Goal: Information Seeking & Learning: Learn about a topic

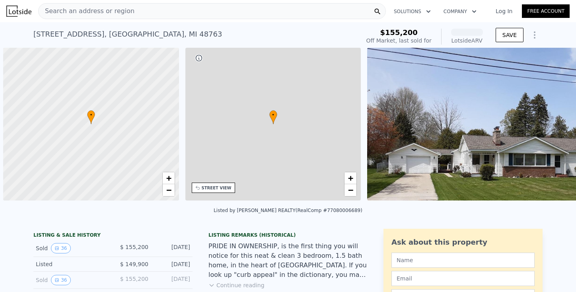
scroll to position [0, 3]
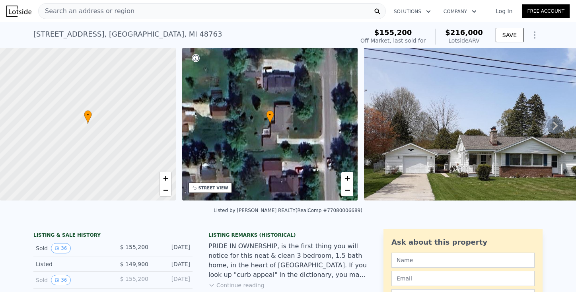
click at [117, 17] on div "Search an address or region" at bounding box center [87, 11] width 96 height 15
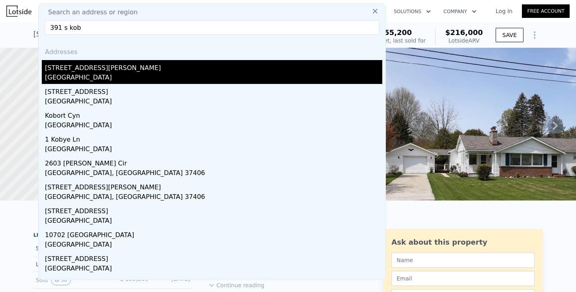
type input "391 s kob"
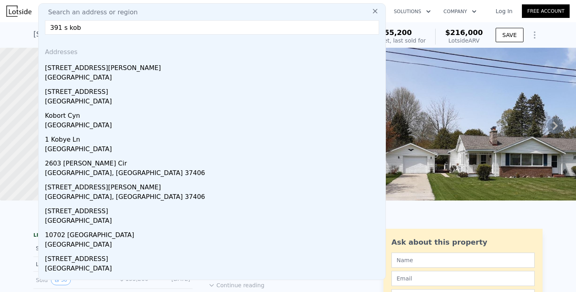
click at [88, 62] on div "[STREET_ADDRESS][PERSON_NAME]" at bounding box center [213, 66] width 337 height 13
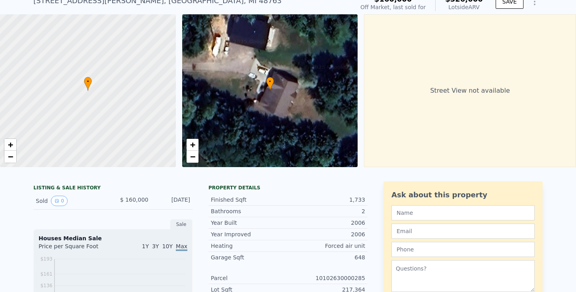
scroll to position [103, 0]
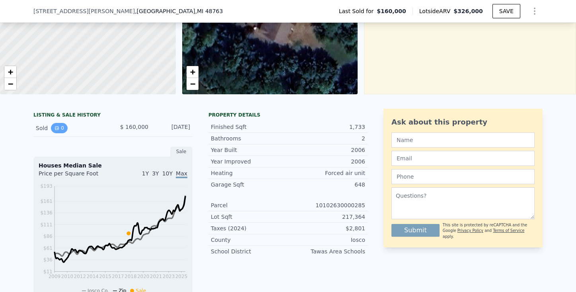
click at [56, 133] on button "0" at bounding box center [59, 128] width 17 height 10
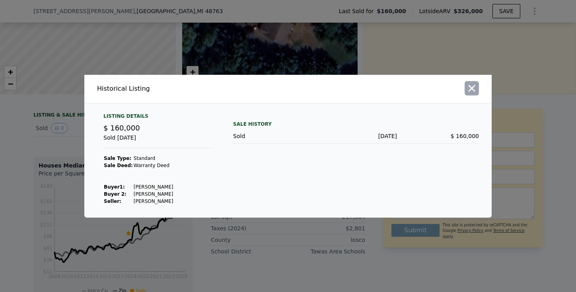
click at [472, 90] on icon "button" at bounding box center [471, 88] width 11 height 11
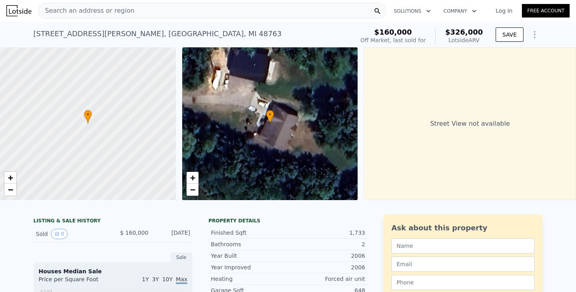
scroll to position [0, 0]
click at [69, 12] on span "Search an address or region" at bounding box center [87, 11] width 96 height 10
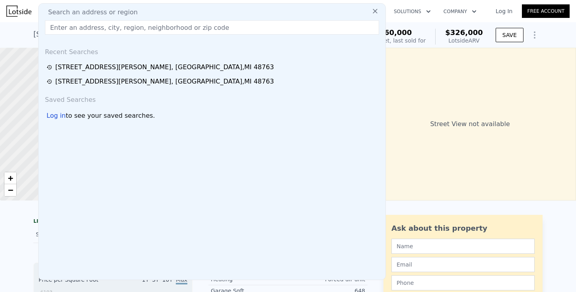
click at [95, 30] on input "text" at bounding box center [212, 27] width 334 height 14
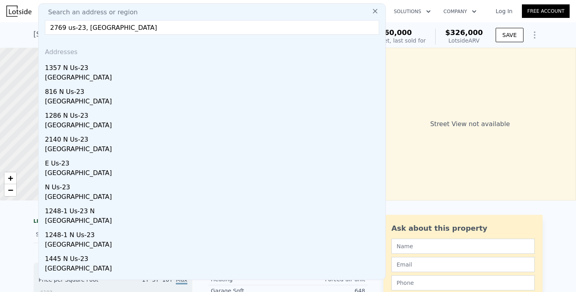
drag, startPoint x: 120, startPoint y: 28, endPoint x: 115, endPoint y: 28, distance: 5.2
click at [115, 28] on input "2769 us-23, [GEOGRAPHIC_DATA]" at bounding box center [212, 27] width 334 height 14
click at [66, 29] on input "2769 us-23, [GEOGRAPHIC_DATA]" at bounding box center [212, 27] width 334 height 14
drag, startPoint x: 138, startPoint y: 29, endPoint x: 90, endPoint y: 33, distance: 48.3
click at [90, 33] on input "2769 n us-23, [GEOGRAPHIC_DATA]" at bounding box center [212, 27] width 334 height 14
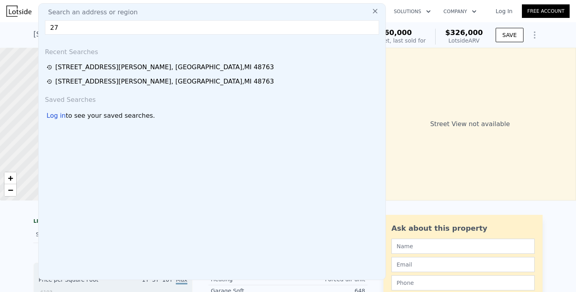
type input "2"
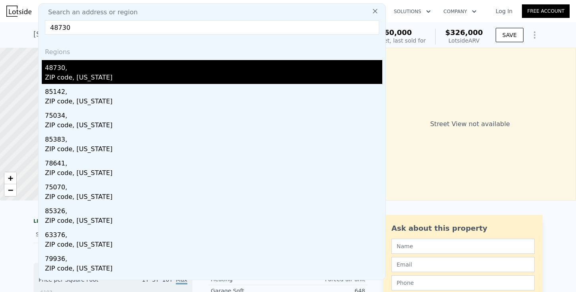
type input "48730"
click at [51, 72] on div "48730," at bounding box center [213, 66] width 337 height 13
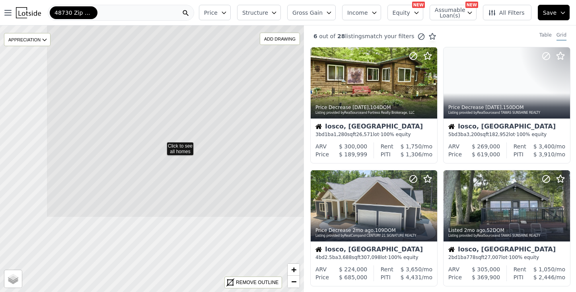
drag, startPoint x: 193, startPoint y: 186, endPoint x: 271, endPoint y: 83, distance: 128.7
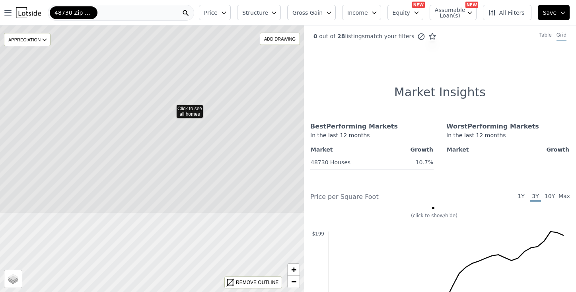
drag, startPoint x: 208, startPoint y: 192, endPoint x: 218, endPoint y: 144, distance: 49.1
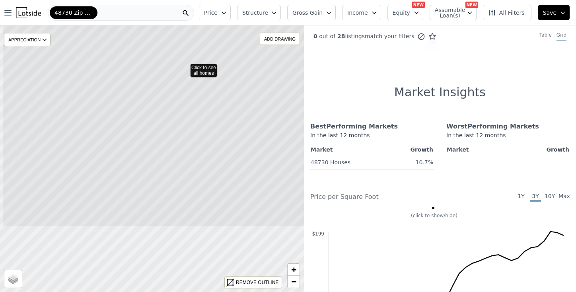
drag, startPoint x: 172, startPoint y: 209, endPoint x: 205, endPoint y: 116, distance: 98.0
click at [205, 116] on icon at bounding box center [185, 67] width 366 height 322
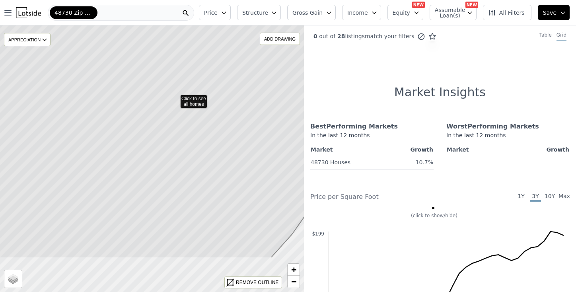
drag, startPoint x: 199, startPoint y: 163, endPoint x: 222, endPoint y: 102, distance: 65.5
click at [222, 102] on icon at bounding box center [175, 98] width 366 height 322
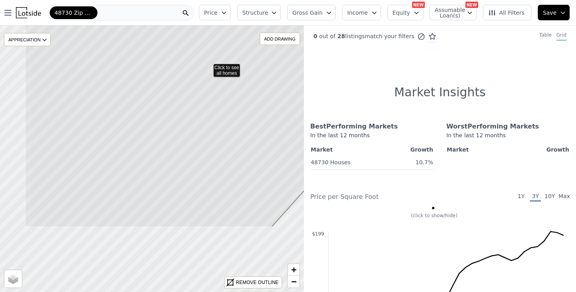
drag, startPoint x: 160, startPoint y: 192, endPoint x: 228, endPoint y: 91, distance: 121.3
click at [228, 91] on icon at bounding box center [208, 67] width 366 height 322
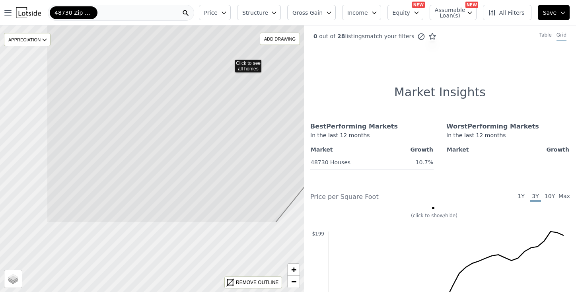
drag, startPoint x: 99, startPoint y: 212, endPoint x: 198, endPoint y: 105, distance: 145.3
click at [198, 105] on icon at bounding box center [230, 62] width 366 height 322
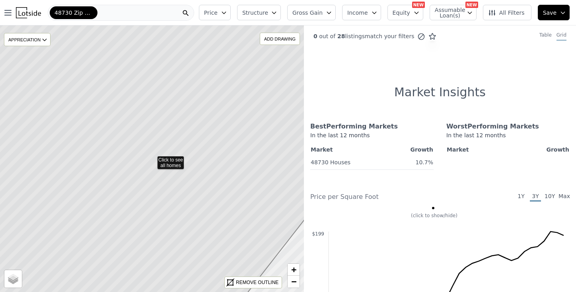
drag, startPoint x: 135, startPoint y: 198, endPoint x: 147, endPoint y: 189, distance: 14.8
click at [174, 158] on icon at bounding box center [152, 159] width 366 height 322
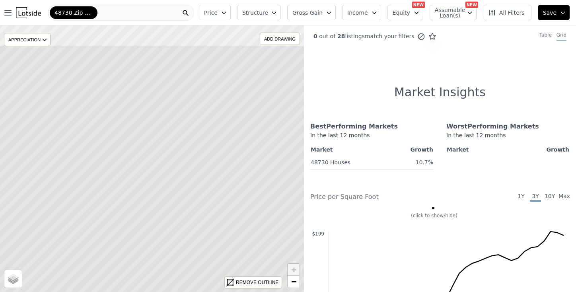
drag, startPoint x: 147, startPoint y: 170, endPoint x: 130, endPoint y: 217, distance: 50.0
click at [130, 217] on icon at bounding box center [135, 206] width 366 height 322
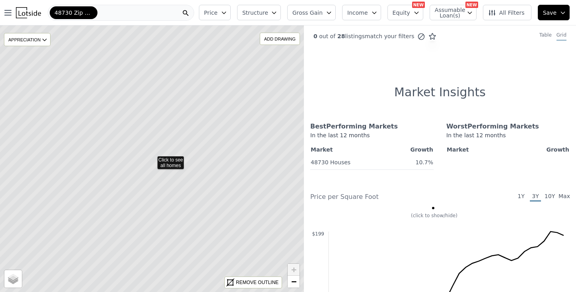
click at [123, 173] on icon at bounding box center [152, 159] width 366 height 322
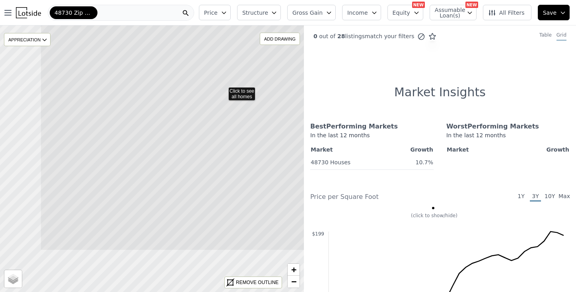
drag, startPoint x: 131, startPoint y: 211, endPoint x: 210, endPoint y: 162, distance: 92.6
click at [205, 141] on icon at bounding box center [223, 90] width 366 height 322
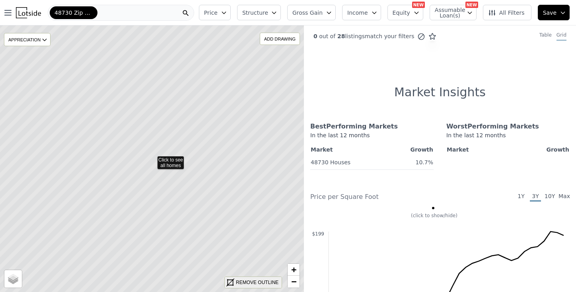
click at [249, 283] on div "REMOVE OUTLINE" at bounding box center [257, 282] width 43 height 7
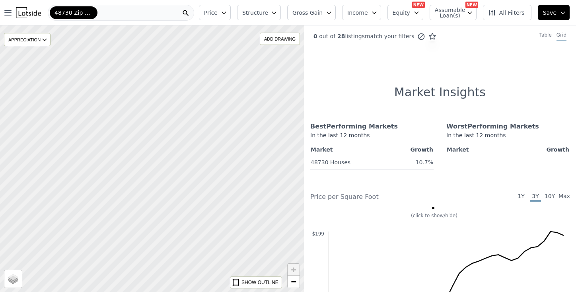
drag, startPoint x: 162, startPoint y: 220, endPoint x: 135, endPoint y: 255, distance: 44.6
click at [129, 276] on div at bounding box center [151, 159] width 365 height 320
drag, startPoint x: 195, startPoint y: 179, endPoint x: 148, endPoint y: 218, distance: 60.8
click at [150, 235] on div at bounding box center [151, 159] width 365 height 320
click at [156, 187] on div at bounding box center [152, 159] width 365 height 320
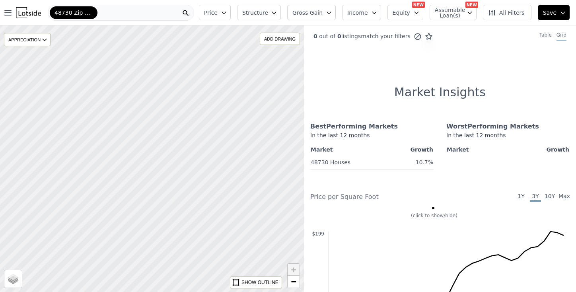
click at [156, 182] on div at bounding box center [152, 159] width 365 height 320
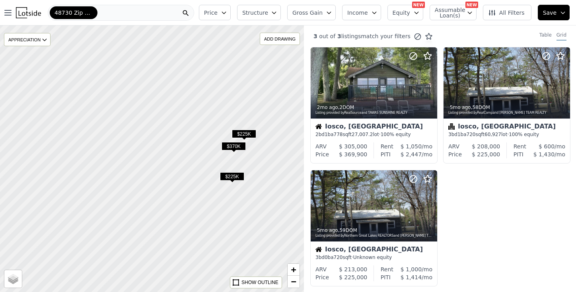
drag, startPoint x: 206, startPoint y: 133, endPoint x: 162, endPoint y: 217, distance: 94.9
click at [162, 217] on div at bounding box center [152, 159] width 365 height 320
drag, startPoint x: 157, startPoint y: 172, endPoint x: 234, endPoint y: 70, distance: 127.6
click at [234, 70] on div at bounding box center [152, 159] width 365 height 320
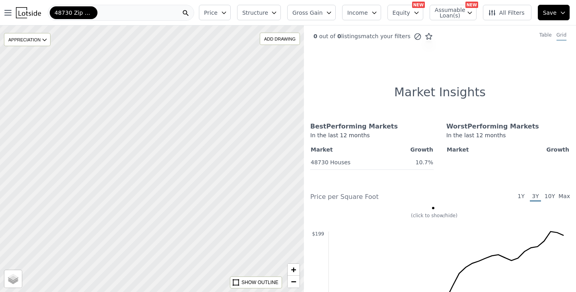
drag, startPoint x: 155, startPoint y: 176, endPoint x: 224, endPoint y: 101, distance: 102.2
click at [224, 101] on div at bounding box center [152, 159] width 365 height 320
drag, startPoint x: 196, startPoint y: 166, endPoint x: 237, endPoint y: 137, distance: 50.1
click at [237, 137] on div at bounding box center [153, 158] width 365 height 320
click at [139, 15] on div "48730 Zip Code" at bounding box center [121, 13] width 146 height 16
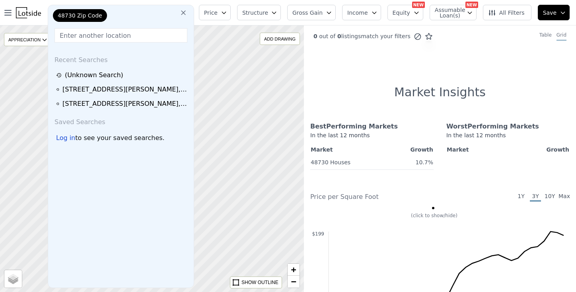
click at [504, 14] on span "All Filters" at bounding box center [506, 13] width 37 height 8
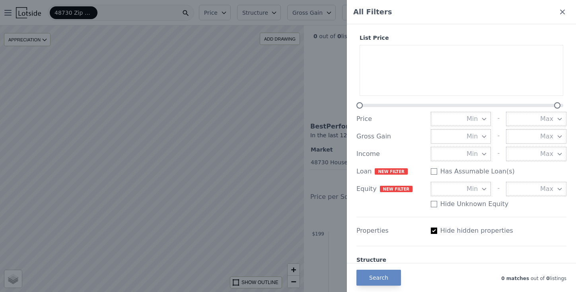
scroll to position [106, 0]
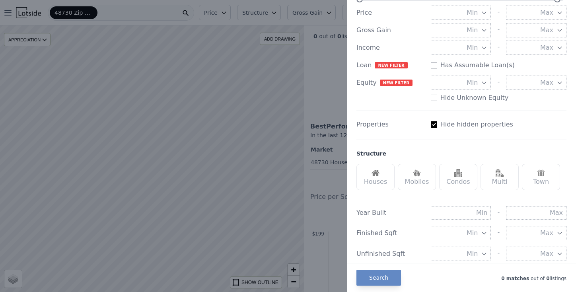
click at [433, 124] on input "Has Assumable Loan(s)" at bounding box center [434, 124] width 6 height 6
checkbox input "false"
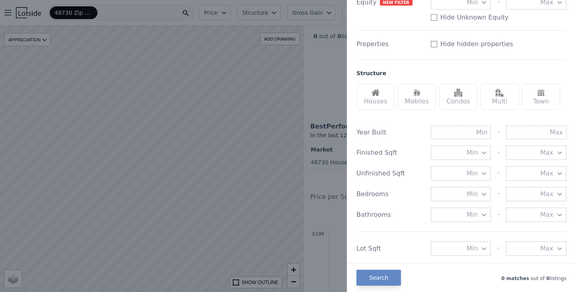
scroll to position [212, 0]
